Goal: Information Seeking & Learning: Learn about a topic

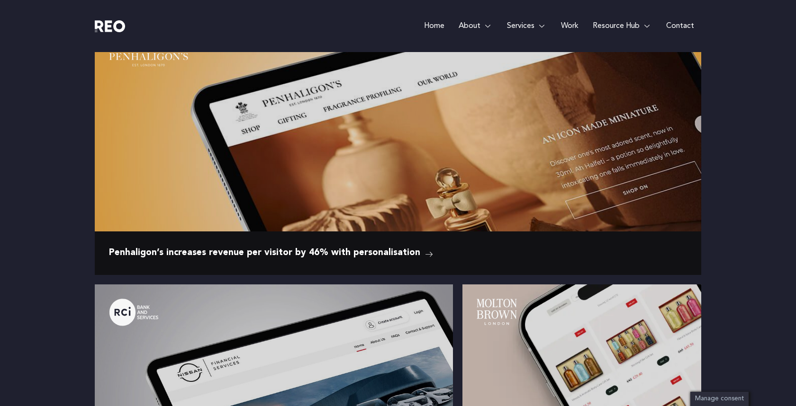
scroll to position [1250, 0]
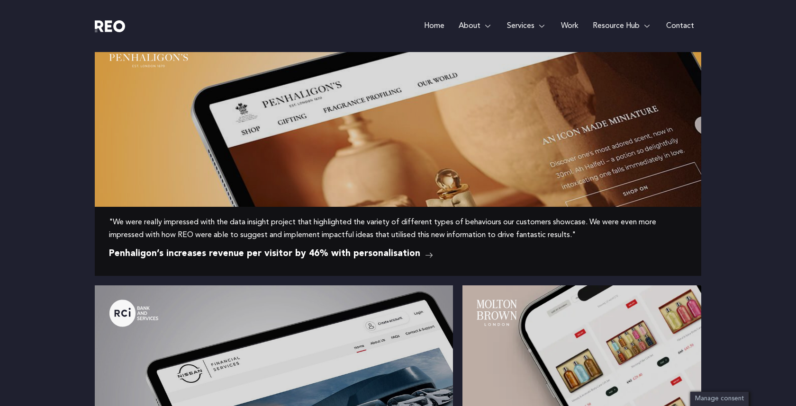
click at [167, 175] on img at bounding box center [284, 158] width 379 height 238
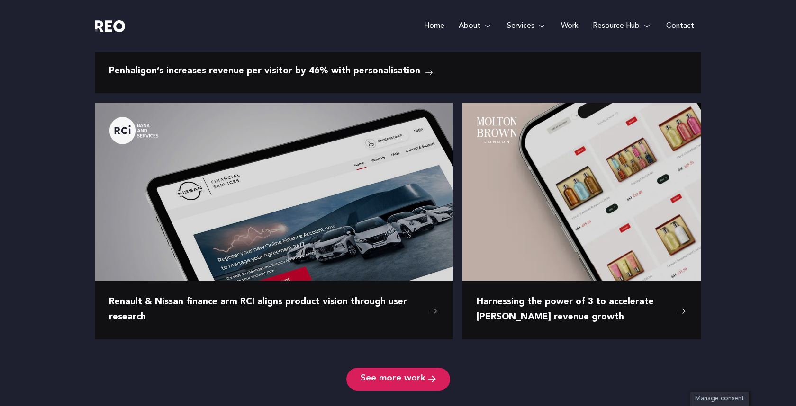
scroll to position [1434, 0]
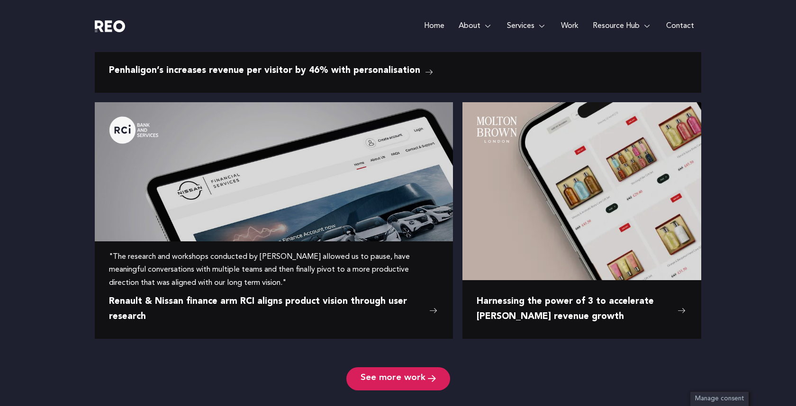
click at [198, 238] on img at bounding box center [274, 214] width 358 height 225
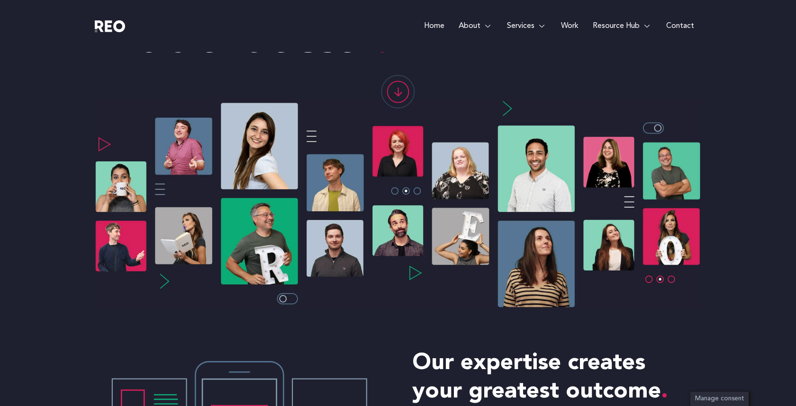
scroll to position [0, 0]
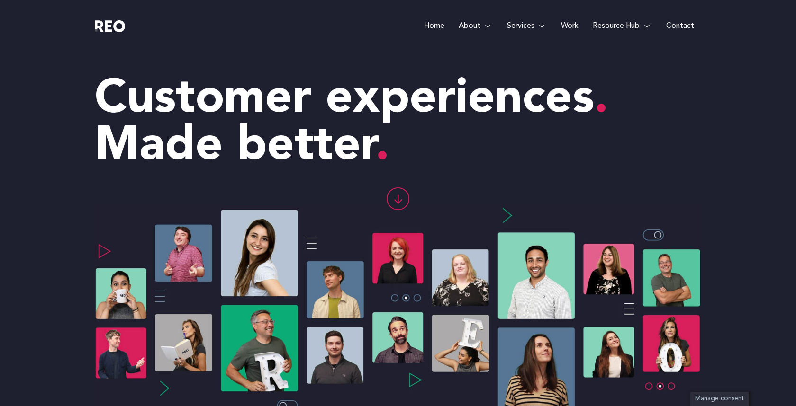
click at [435, 28] on link "Home" at bounding box center [434, 26] width 35 height 52
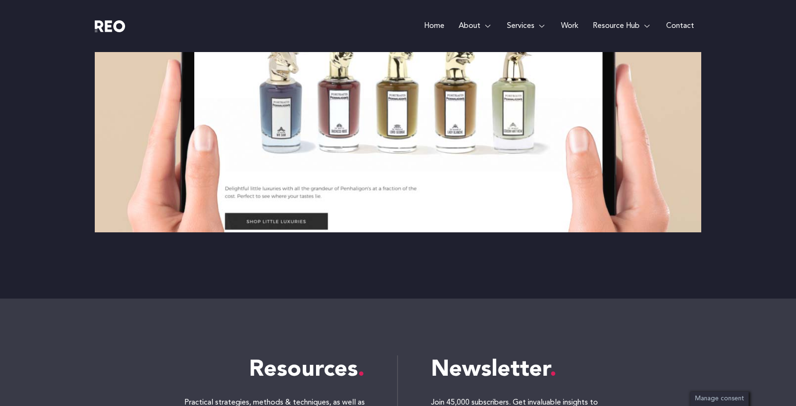
scroll to position [1814, 0]
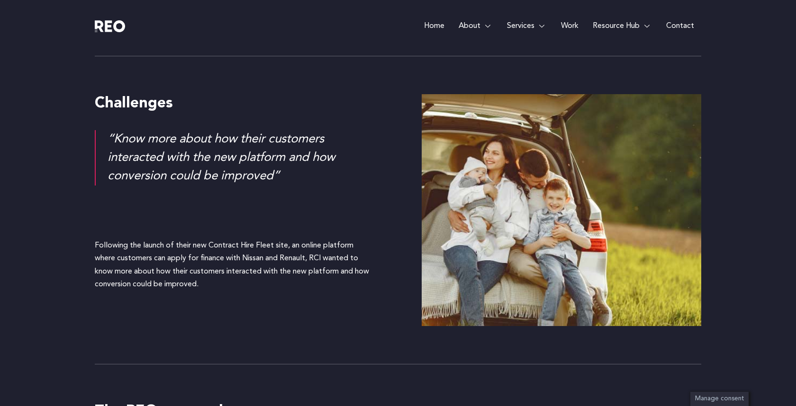
scroll to position [791, 0]
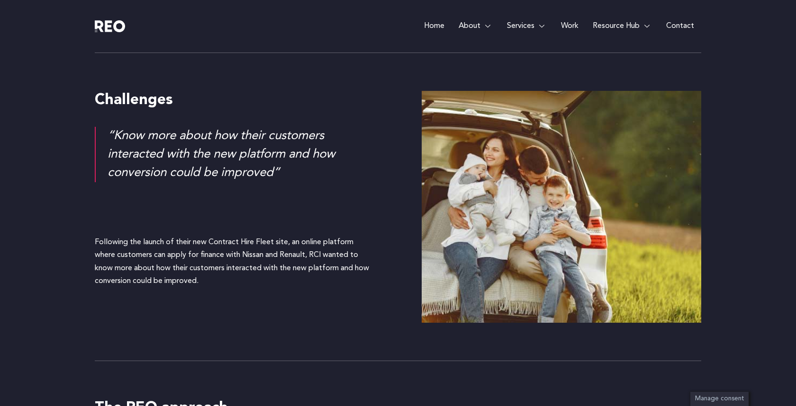
drag, startPoint x: 301, startPoint y: 152, endPoint x: 283, endPoint y: 147, distance: 18.3
click at [283, 147] on div "“Know more about how their customers interacted with the new platform and how c…" at bounding box center [241, 154] width 267 height 55
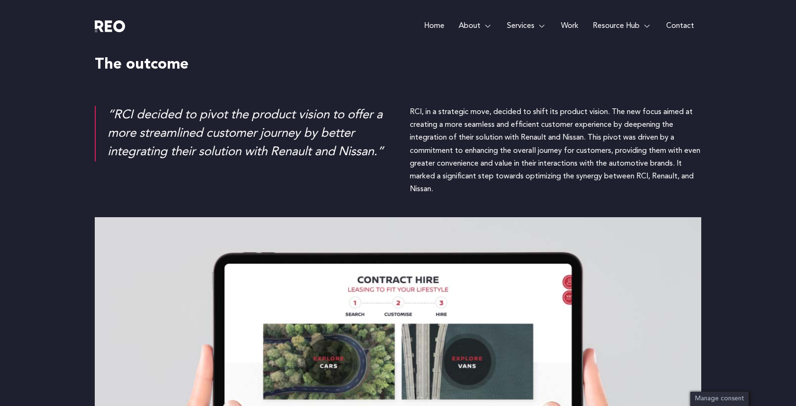
scroll to position [1505, 0]
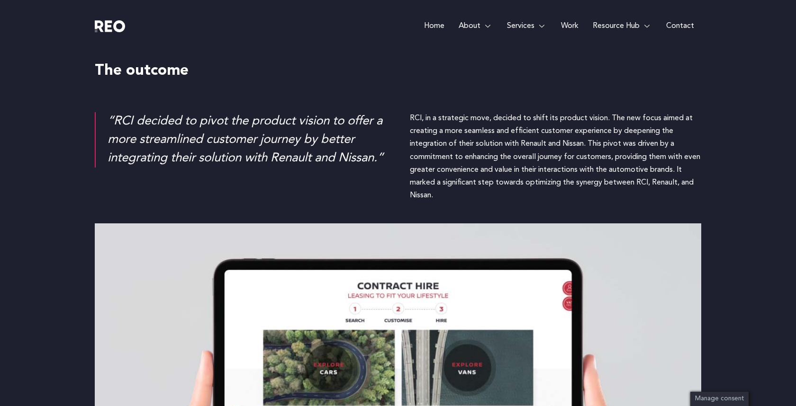
drag, startPoint x: 408, startPoint y: 84, endPoint x: 478, endPoint y: 159, distance: 102.9
click at [478, 159] on div "“RCI decided to pivot the product vision to offer a more streamlined customer j…" at bounding box center [398, 150] width 606 height 104
click at [478, 159] on div "RCI, in a strategic move, decided to shift its product vision. The new focus ai…" at bounding box center [555, 157] width 291 height 90
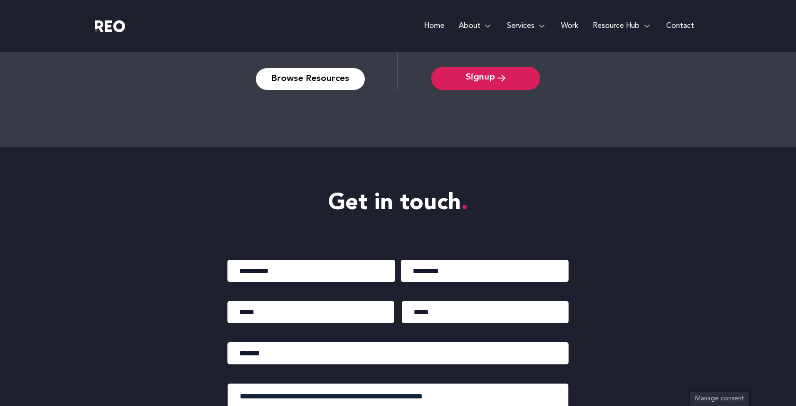
scroll to position [2218, 0]
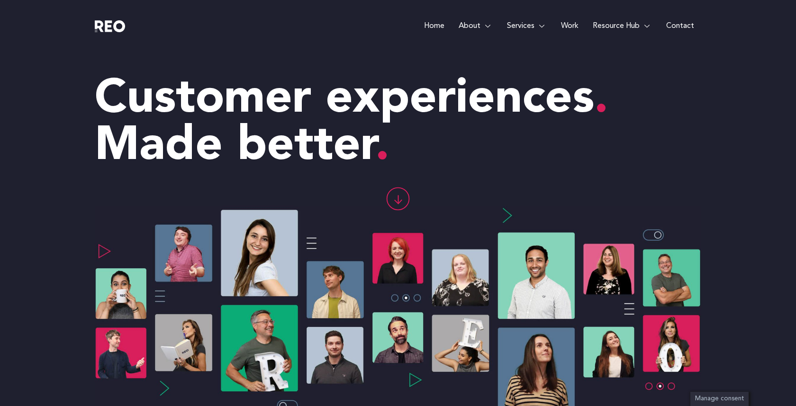
click at [486, 26] on e-page-transition at bounding box center [398, 203] width 796 height 406
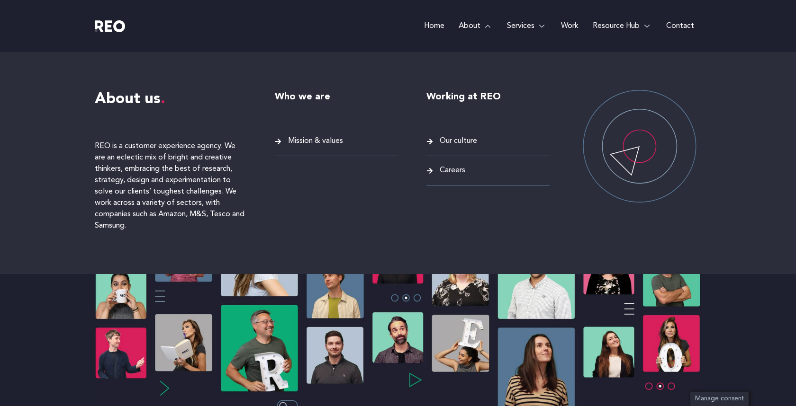
click at [471, 26] on link "About" at bounding box center [475, 26] width 48 height 52
click at [317, 137] on span "Mission & values" at bounding box center [314, 141] width 57 height 13
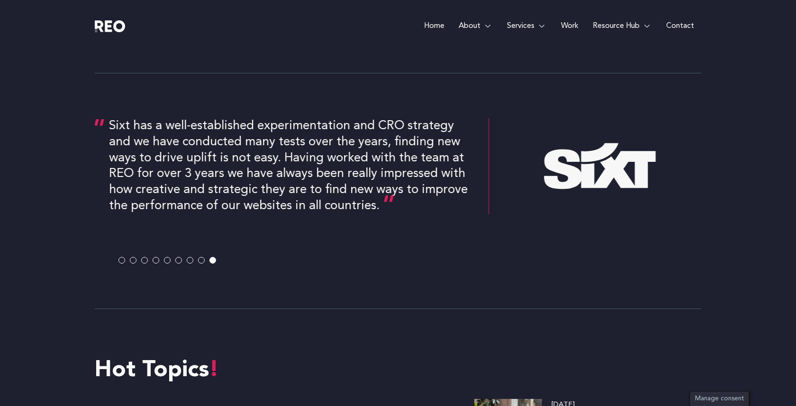
scroll to position [1847, 0]
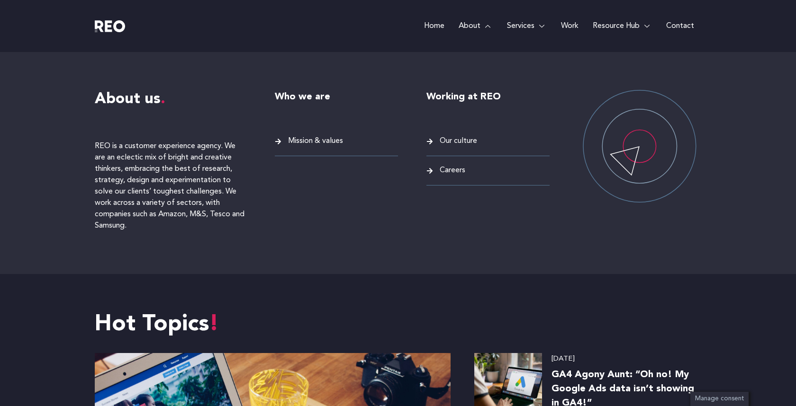
click at [457, 169] on span "Careers" at bounding box center [451, 170] width 28 height 13
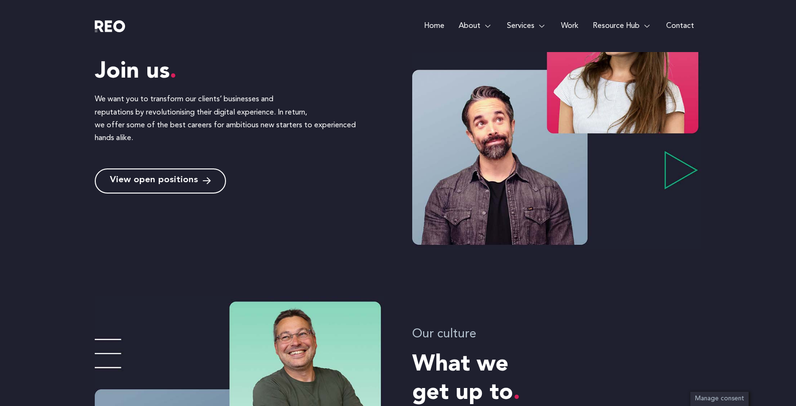
click at [176, 183] on span "View open positions" at bounding box center [154, 181] width 88 height 9
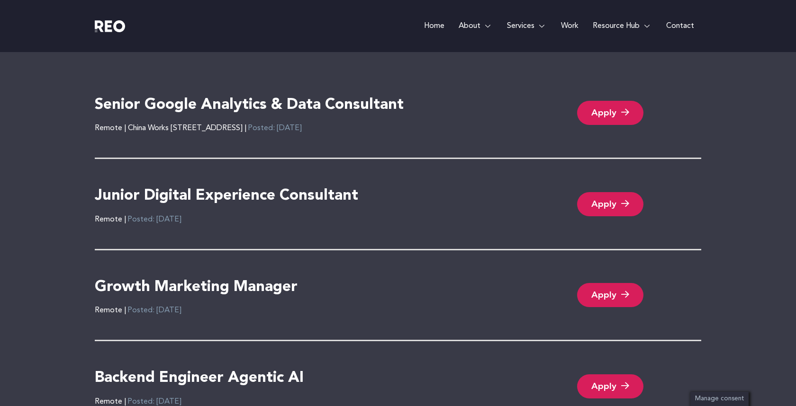
scroll to position [2062, 0]
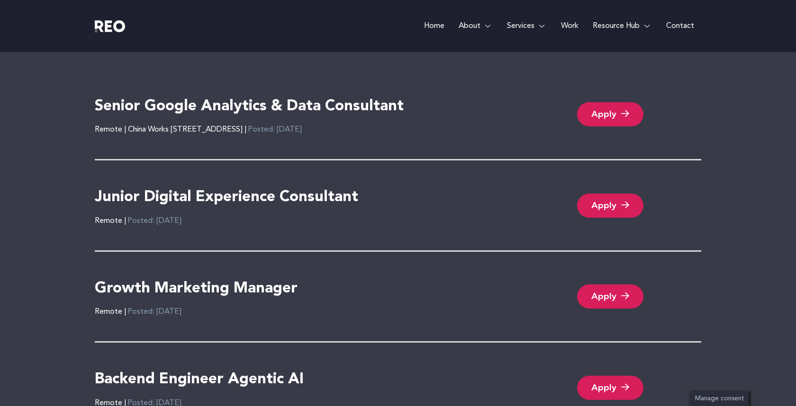
click at [198, 198] on h4 "Junior Digital Experience Consultant" at bounding box center [226, 198] width 263 height 20
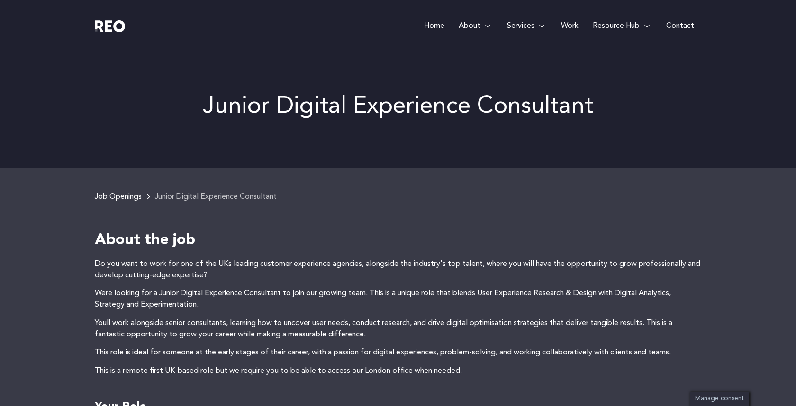
click at [305, 9] on div "Home About About us REO is a customer experience agency. We are an eclectic mix…" at bounding box center [473, 26] width 455 height 52
